Goal: Information Seeking & Learning: Learn about a topic

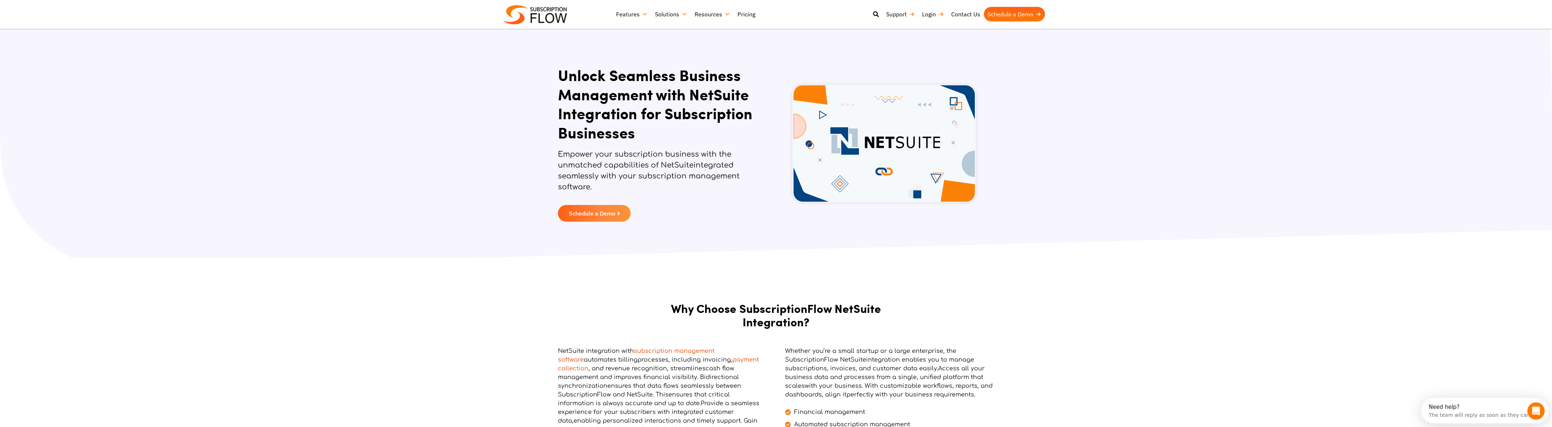
click at [748, 13] on link "Pricing" at bounding box center [746, 14] width 25 height 15
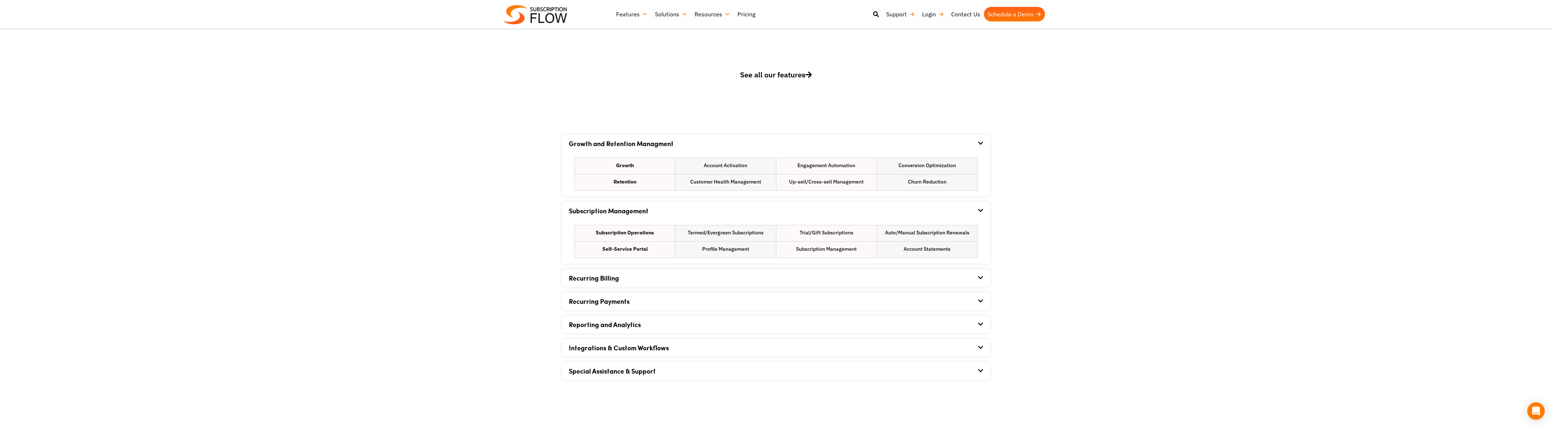
scroll to position [356, 0]
click at [649, 347] on link "Integrations & Custom Workflows" at bounding box center [619, 346] width 100 height 9
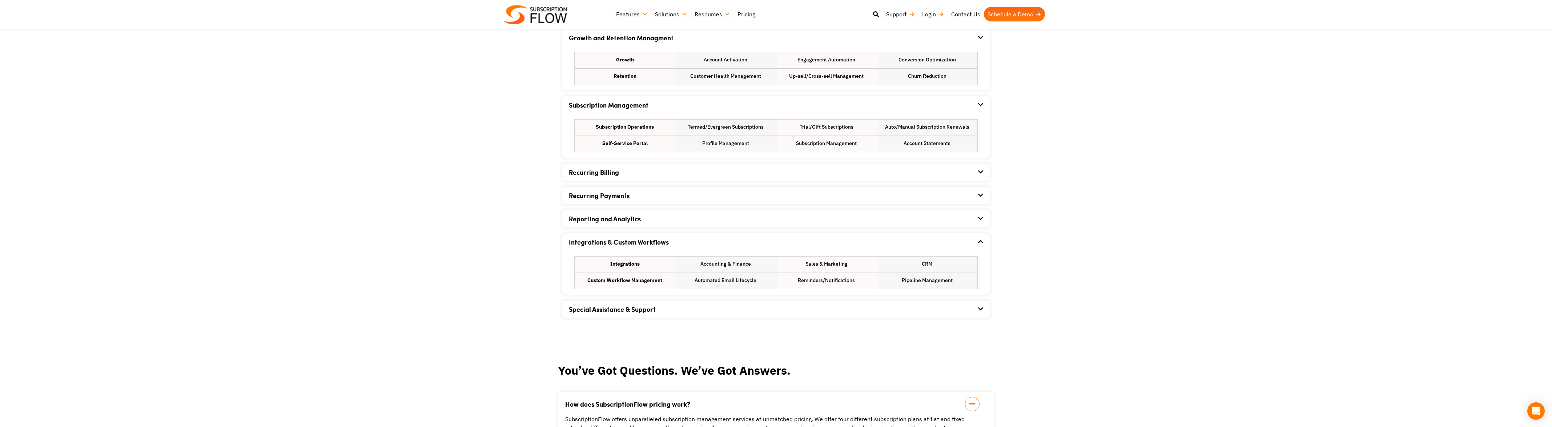
scroll to position [716, 0]
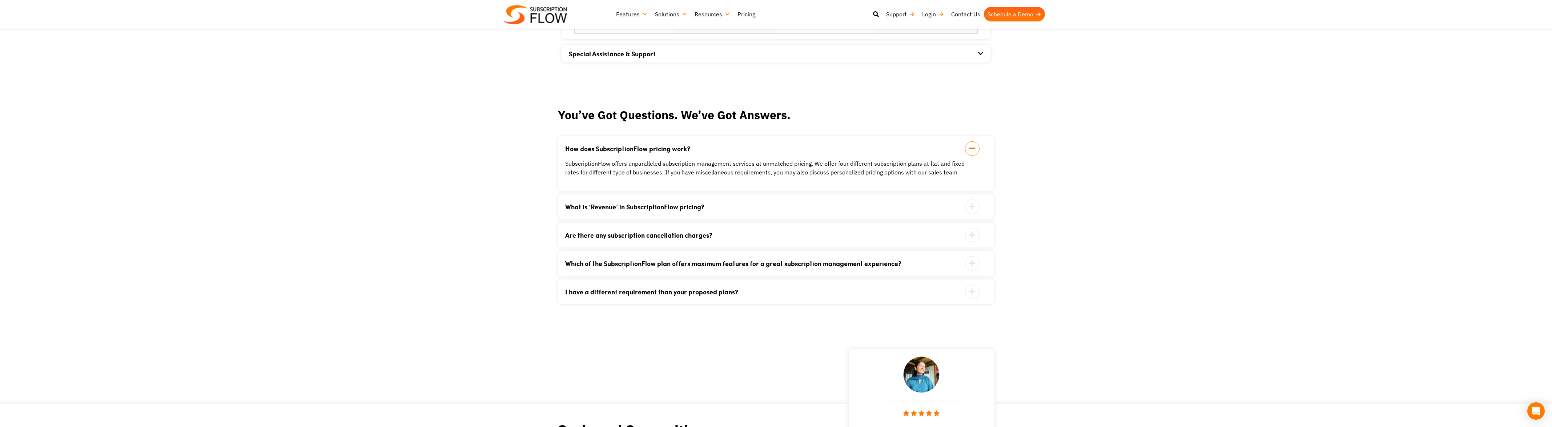
click at [686, 209] on link "What is ‘Revenue’ in SubscriptionFlow pricing?" at bounding box center [767, 207] width 404 height 7
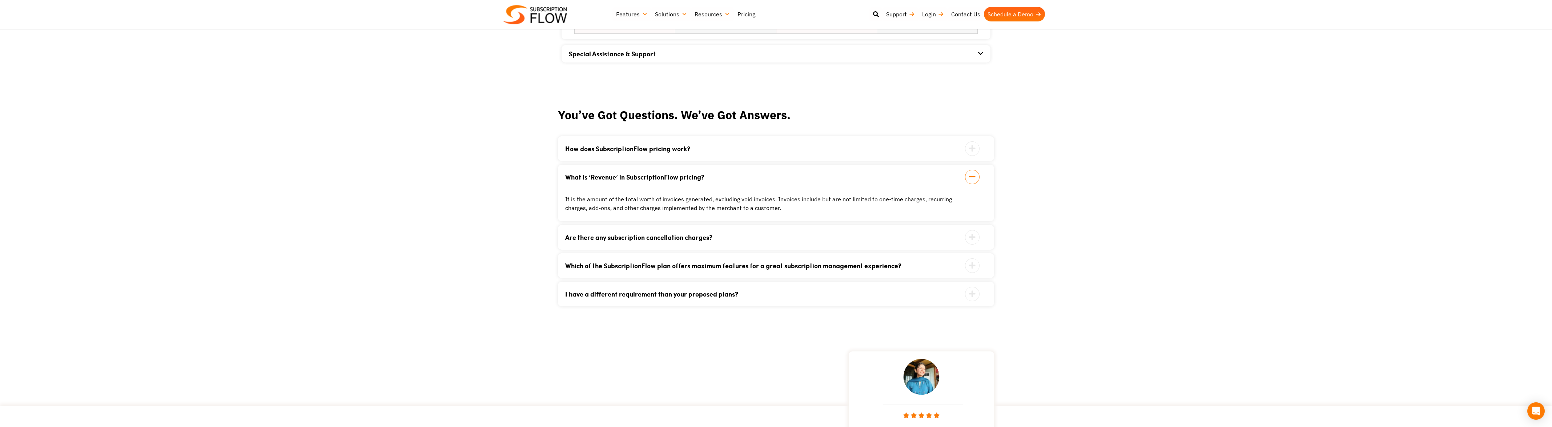
click at [682, 235] on link "Are there any subscription cancellation charges?" at bounding box center [767, 237] width 404 height 7
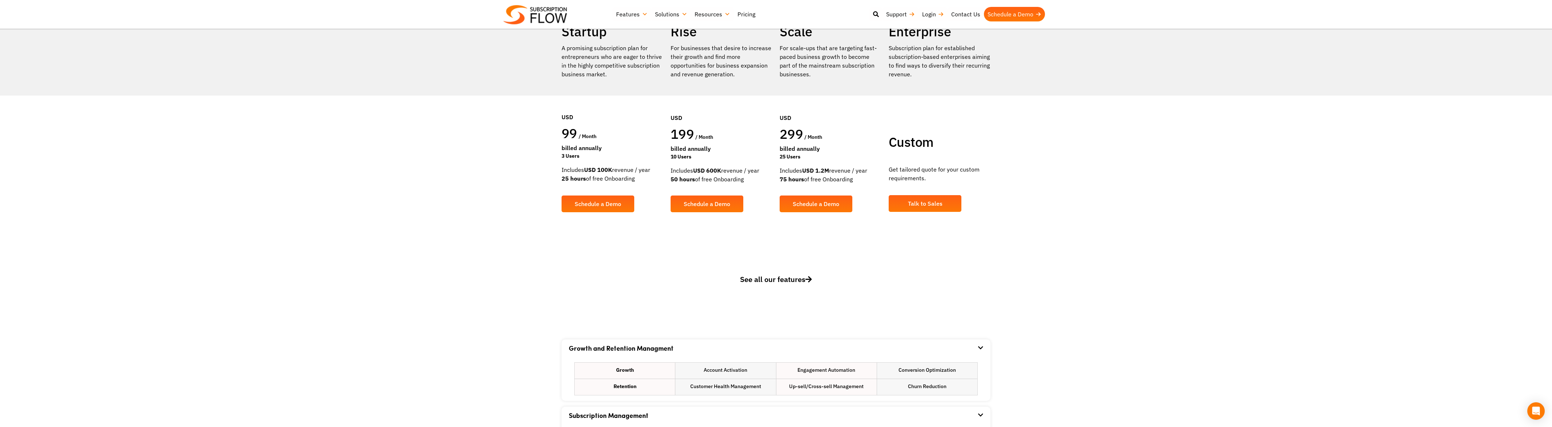
scroll to position [324, 0]
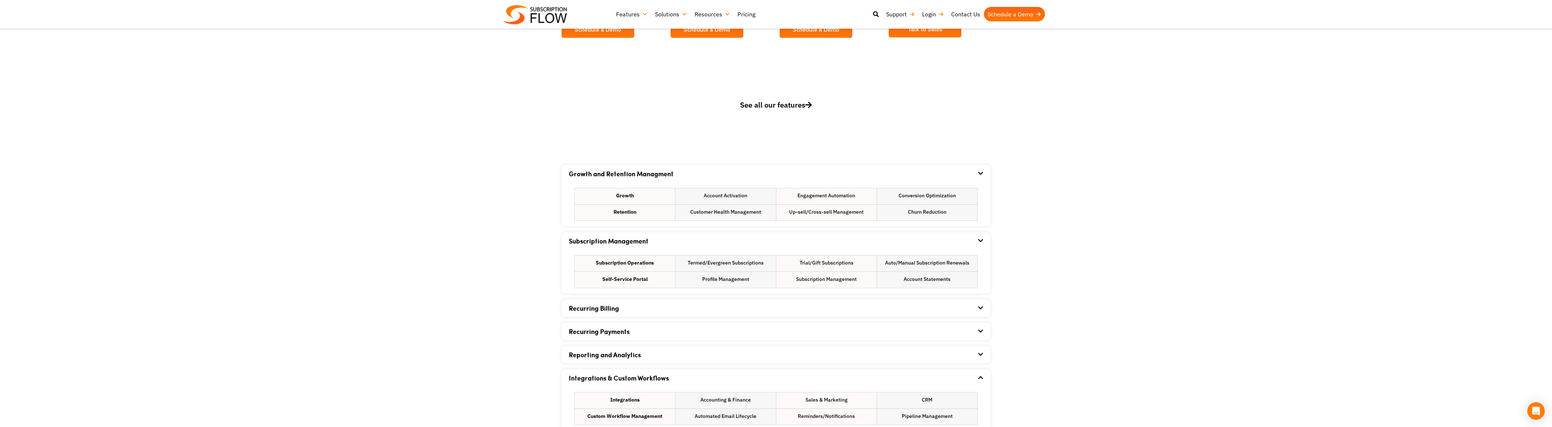
click at [602, 312] on link "Recurring Billing" at bounding box center [594, 308] width 50 height 9
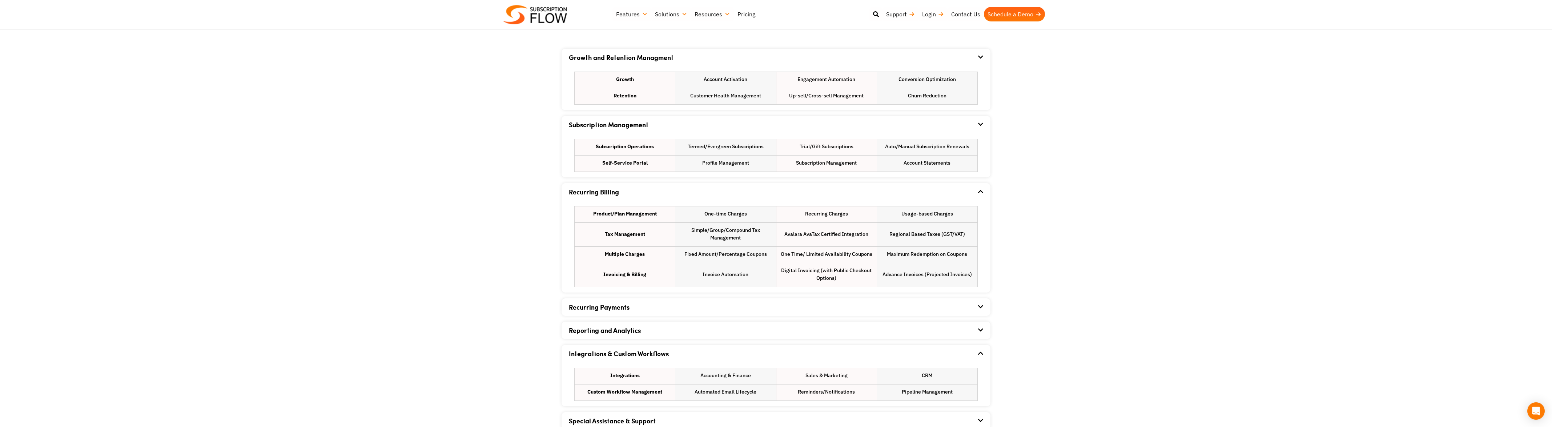
scroll to position [0, 0]
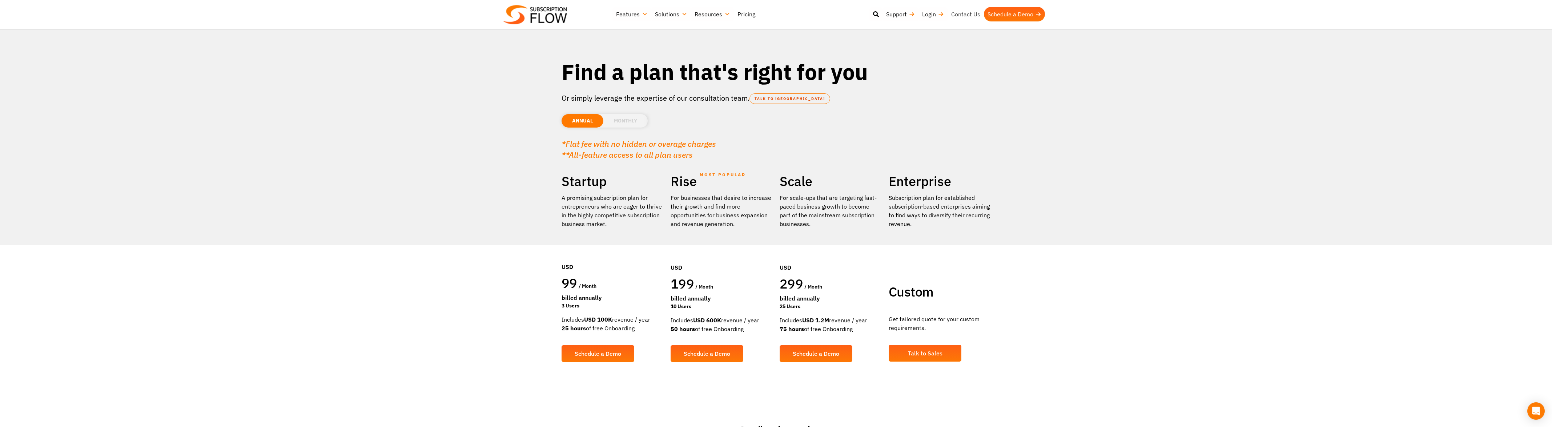
click at [962, 13] on link "Contact Us" at bounding box center [966, 14] width 36 height 15
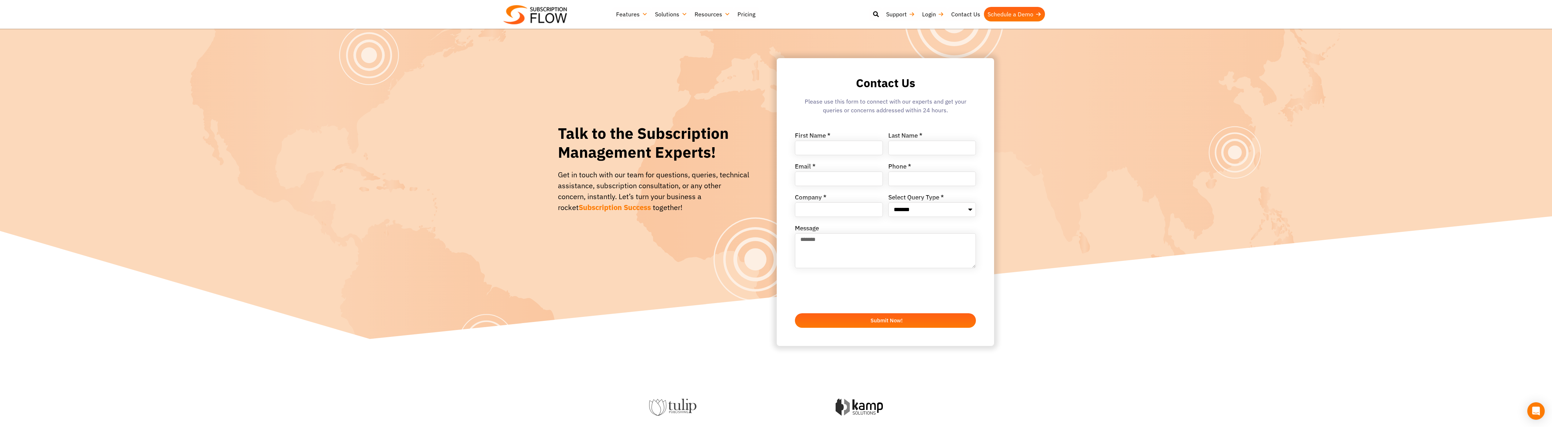
scroll to position [1, 0]
